Goal: Check status: Check status

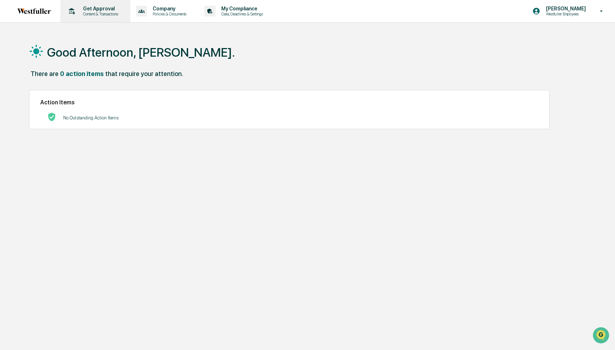
click at [102, 11] on p "Content & Transactions" at bounding box center [99, 13] width 45 height 5
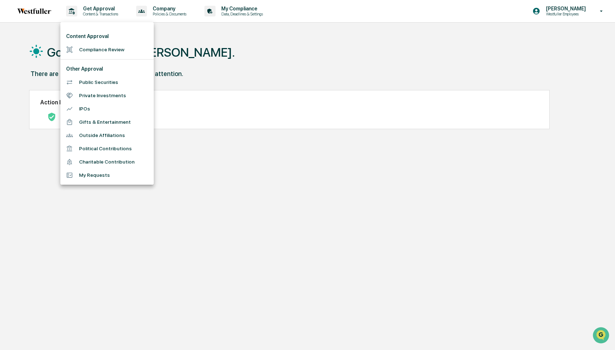
click at [93, 82] on li "Public Securities" at bounding box center [106, 82] width 93 height 13
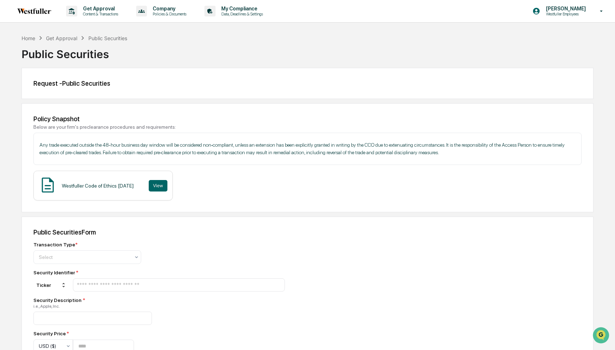
click at [87, 88] on div "Request - Public Securities" at bounding box center [308, 83] width 572 height 31
click at [84, 82] on div "Request - Public Securities" at bounding box center [307, 84] width 548 height 8
click at [256, 19] on div "My Compliance Data, Deadlines & Settings" at bounding box center [235, 11] width 69 height 22
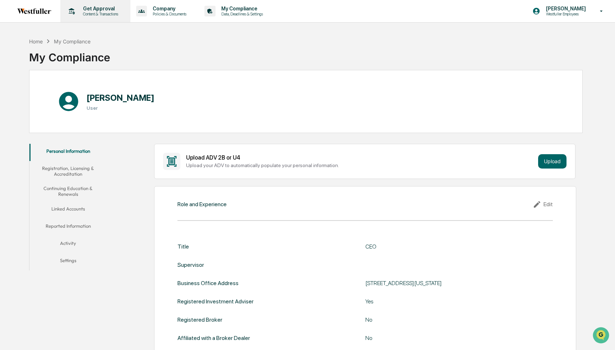
click at [108, 10] on p "Get Approval" at bounding box center [99, 9] width 45 height 6
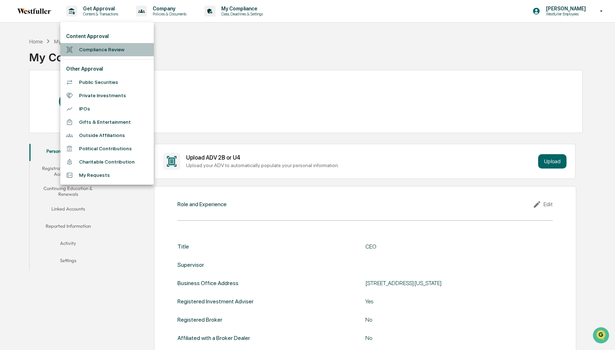
click at [104, 51] on li "Compliance Review" at bounding box center [106, 49] width 93 height 13
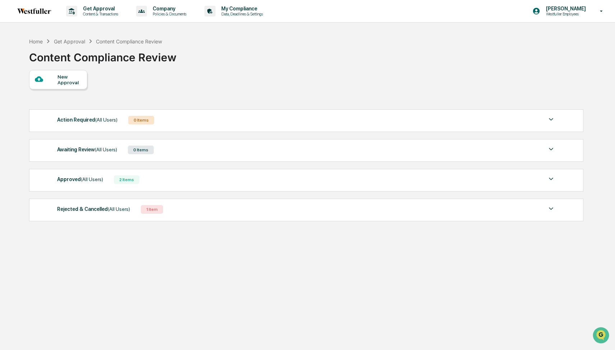
click at [124, 183] on div "2 Items" at bounding box center [126, 180] width 25 height 9
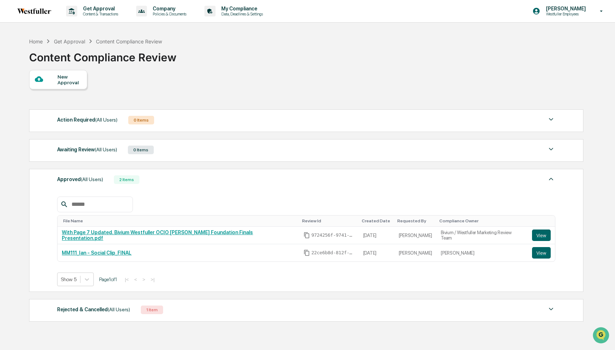
click at [109, 154] on div "Awaiting Review (All Users)" at bounding box center [87, 149] width 60 height 9
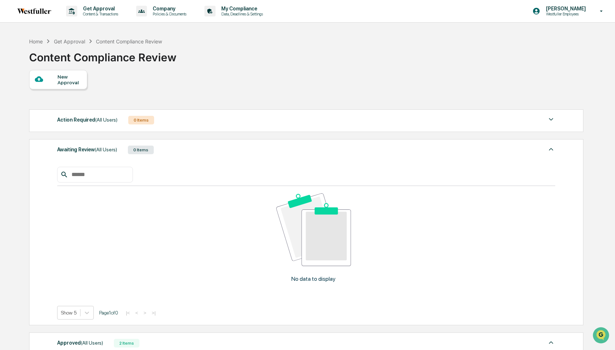
click at [103, 128] on div "Action Required (All Users) 0 Items No data to display Show 5 Page 1 of 0 |< < …" at bounding box center [306, 121] width 554 height 23
click at [102, 121] on span "(All Users)" at bounding box center [106, 120] width 22 height 6
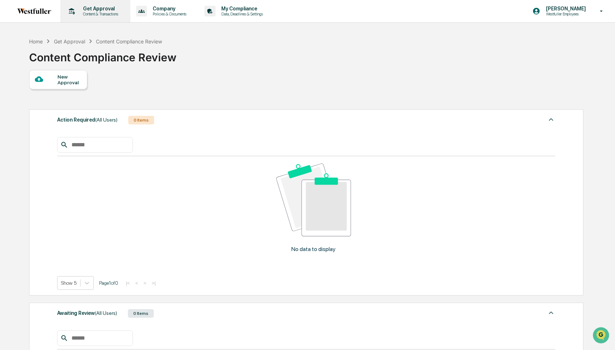
click at [93, 11] on p "Get Approval" at bounding box center [99, 9] width 45 height 6
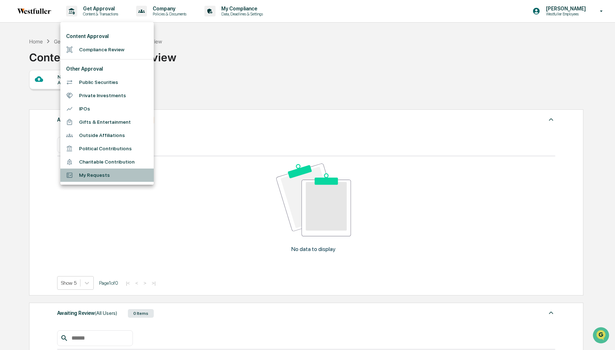
click at [96, 172] on li "My Requests" at bounding box center [106, 175] width 93 height 13
